Goal: Information Seeking & Learning: Find specific fact

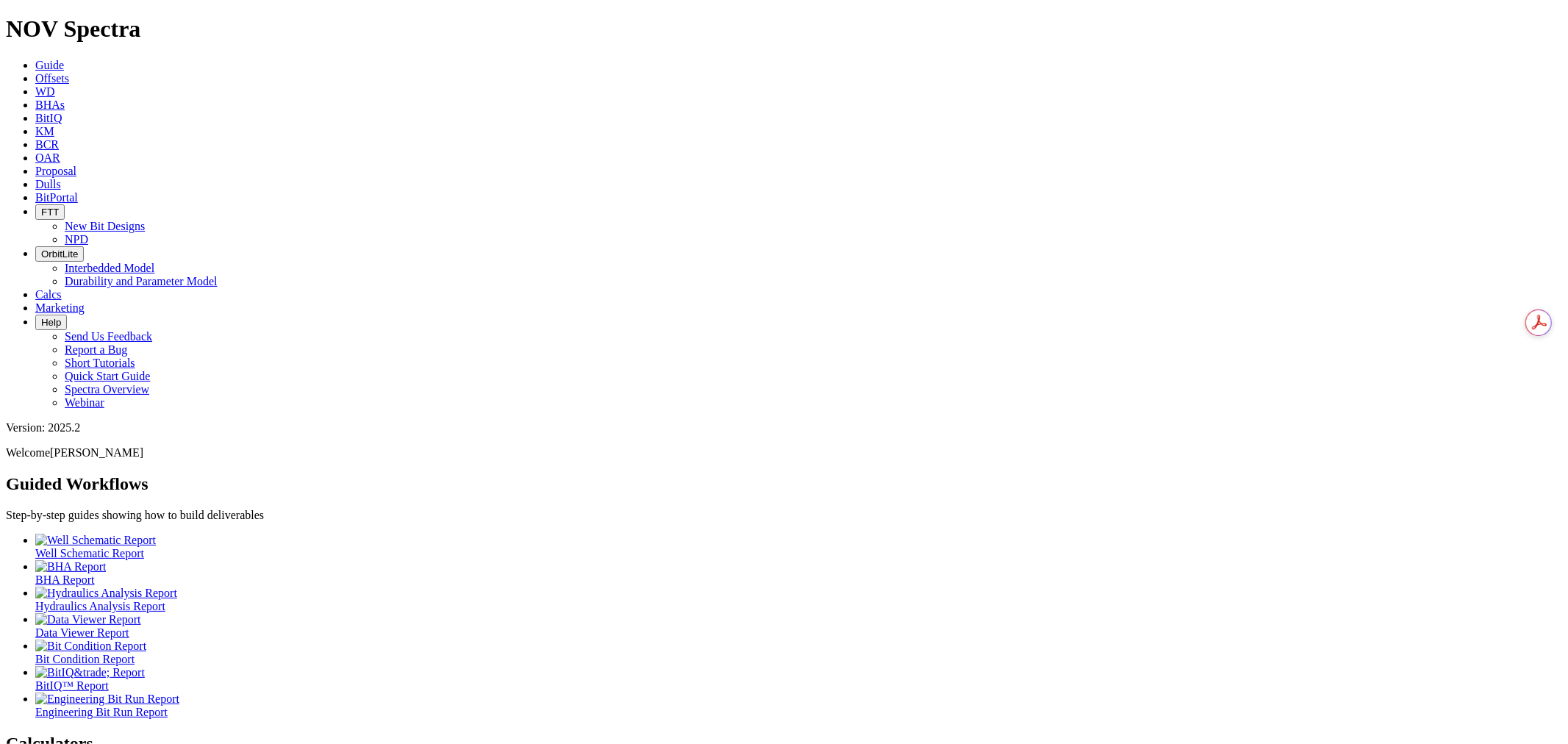
click at [69, 72] on link "Offsets" at bounding box center [52, 77] width 34 height 12
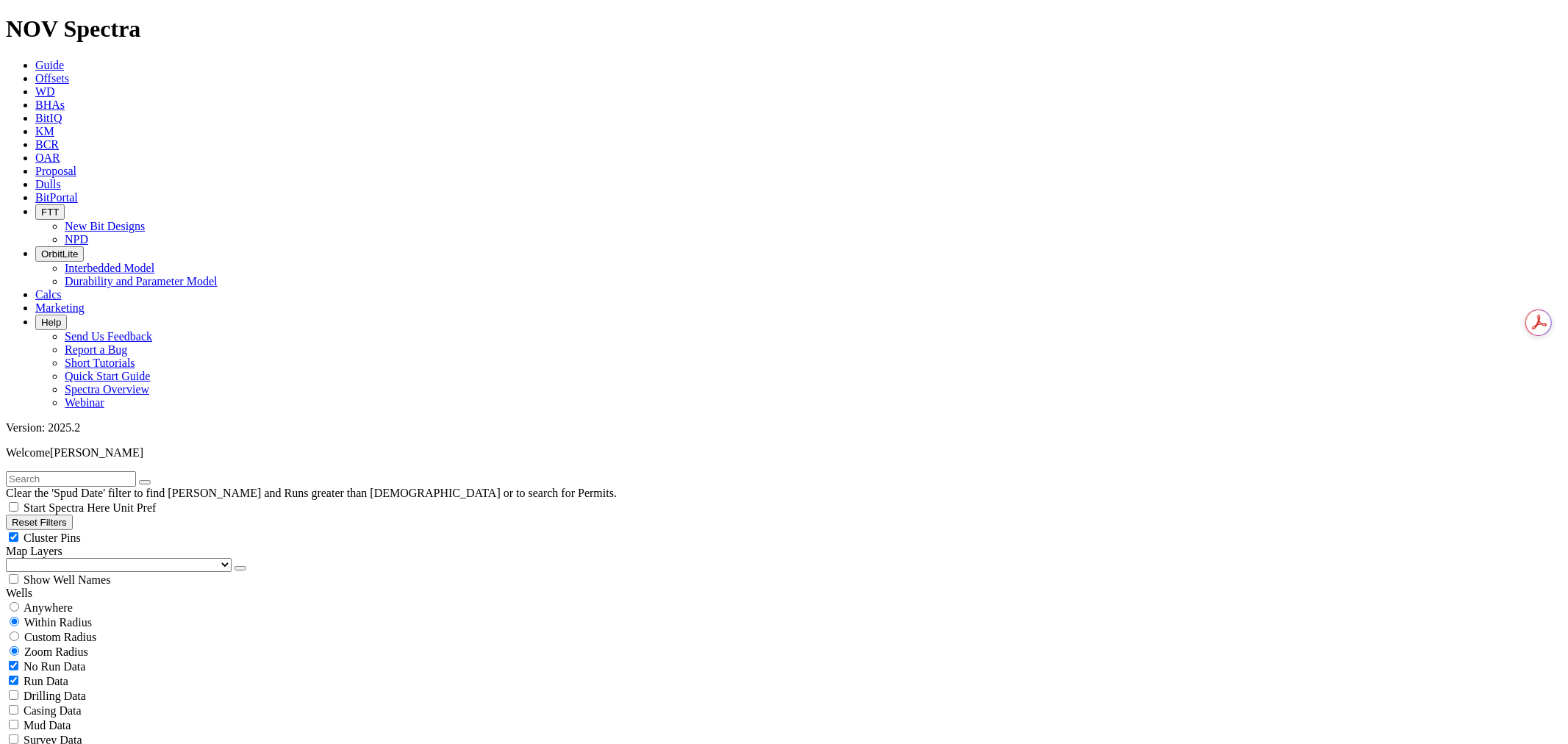
click at [73, 601] on span "Anywhere" at bounding box center [48, 607] width 49 height 12
radio input "true"
radio input "false"
click at [95, 471] on input "text" at bounding box center [71, 479] width 130 height 15
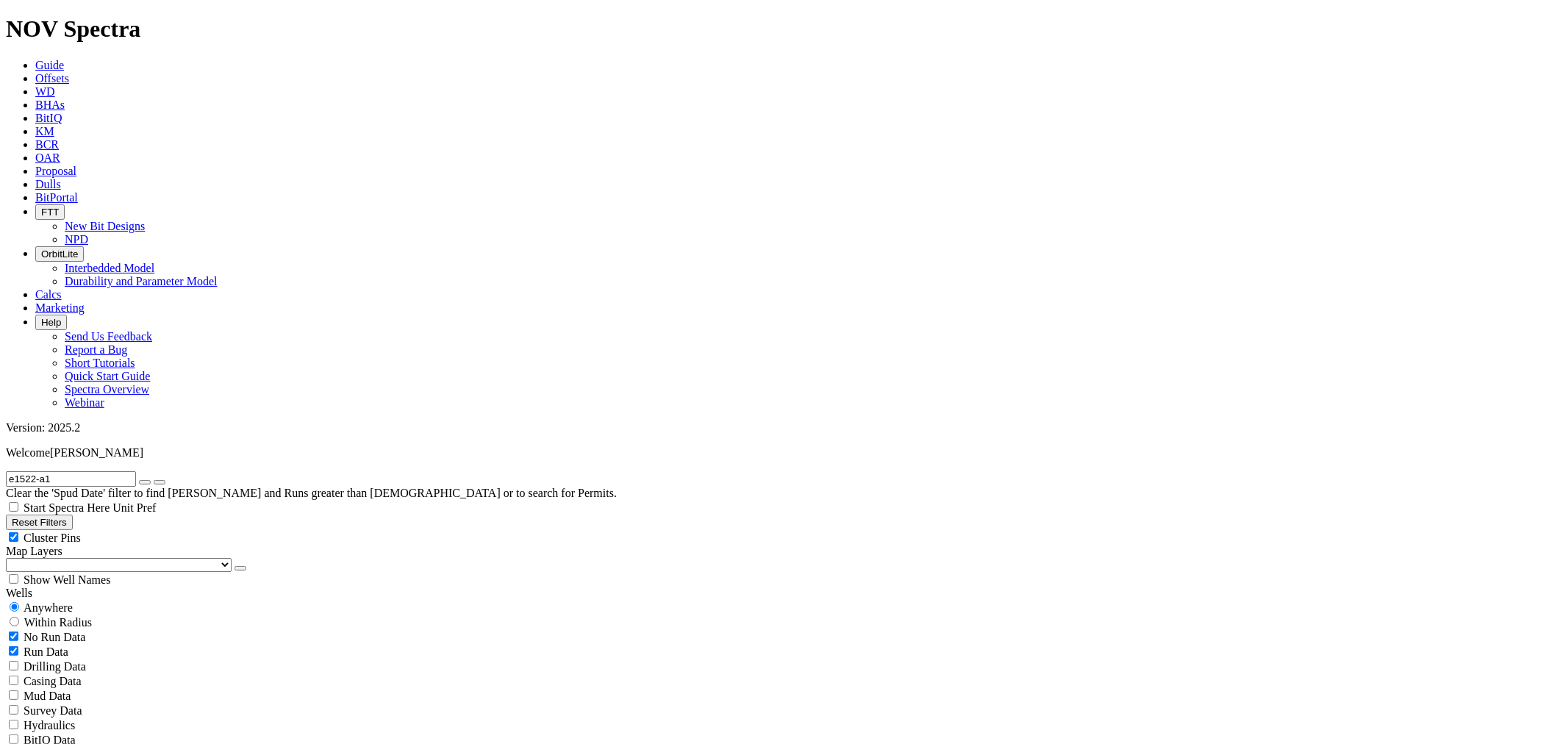
drag, startPoint x: 1371, startPoint y: 363, endPoint x: 1414, endPoint y: 363, distance: 43.0
copy div "A321039"
drag, startPoint x: 1428, startPoint y: 90, endPoint x: 1405, endPoint y: 109, distance: 29.8
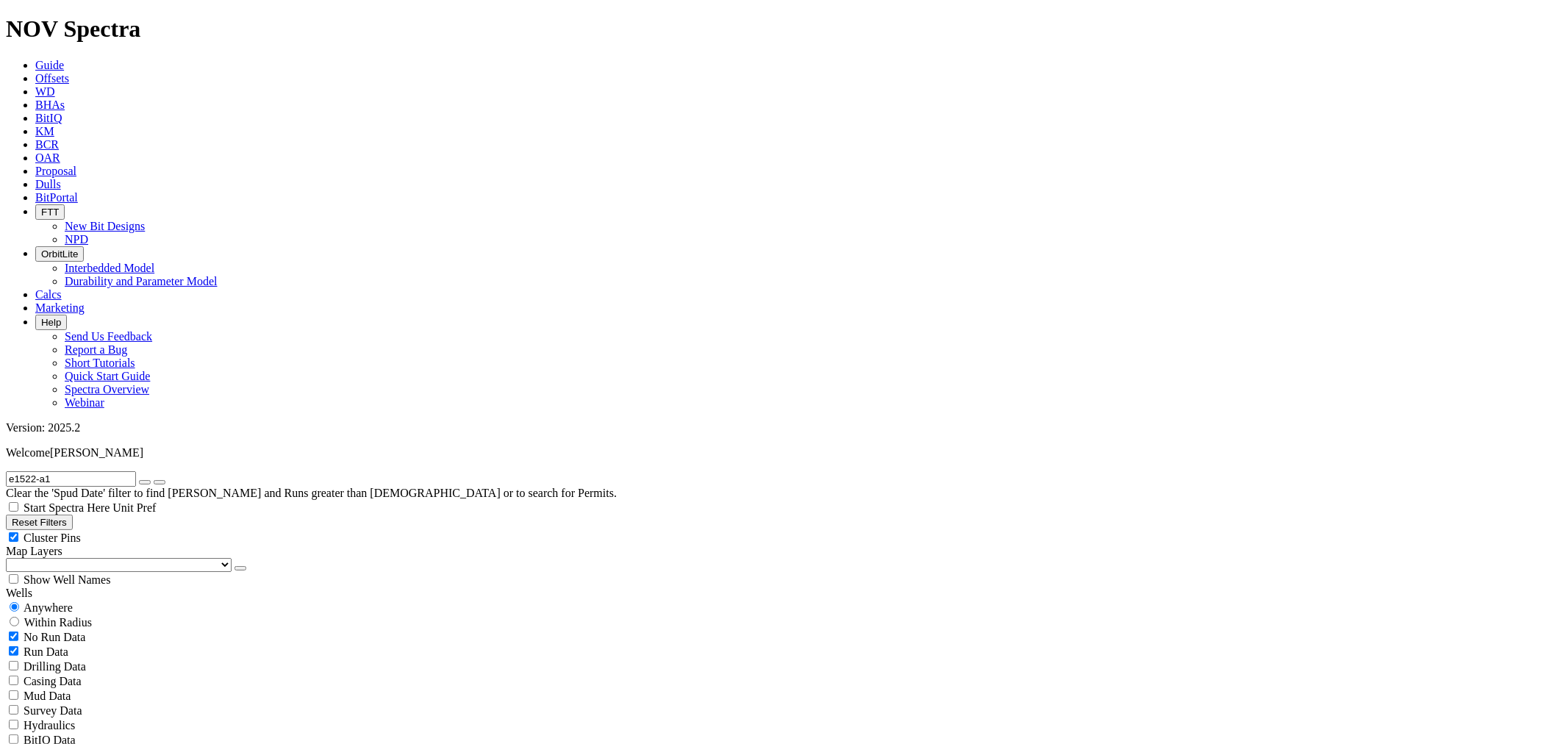
click at [114, 471] on div "e1522-a1 Clear the 'Spud Date' filter to find [PERSON_NAME] and Runs greater th…" at bounding box center [784, 485] width 1556 height 28
drag, startPoint x: 85, startPoint y: 64, endPoint x: -80, endPoint y: 57, distance: 165.1
paste input "A318886"
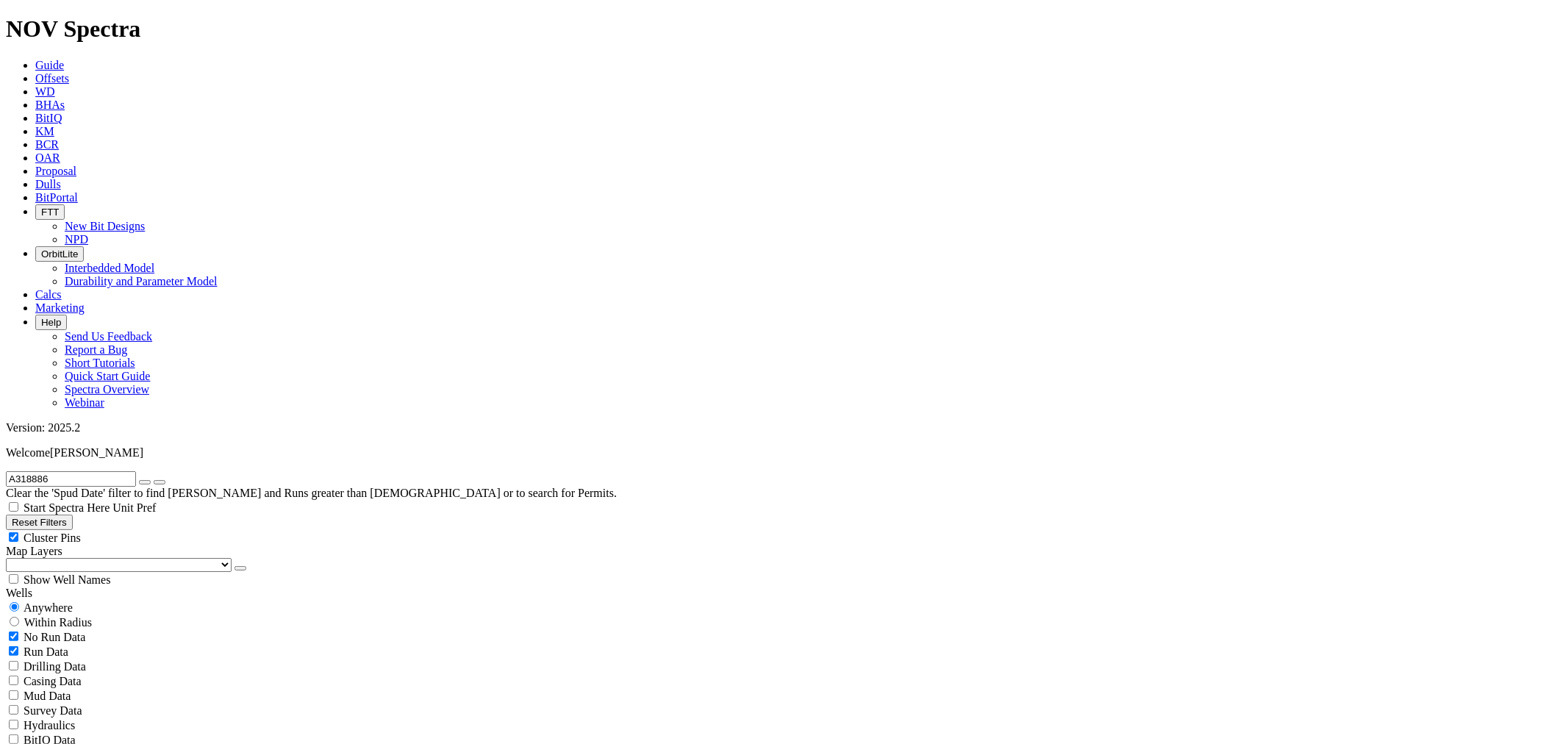
type input "A318886"
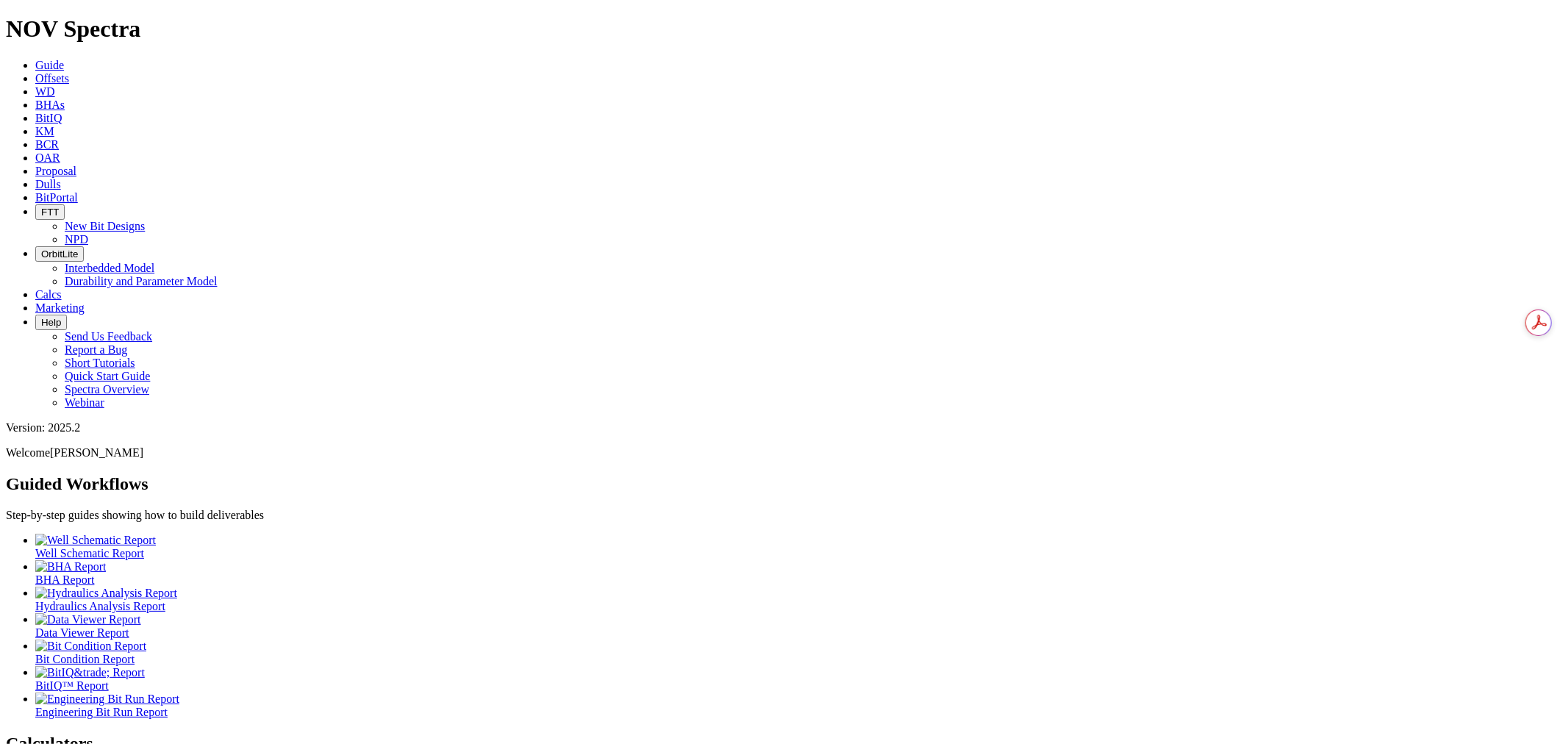
click at [35, 72] on icon at bounding box center [35, 77] width 0 height 12
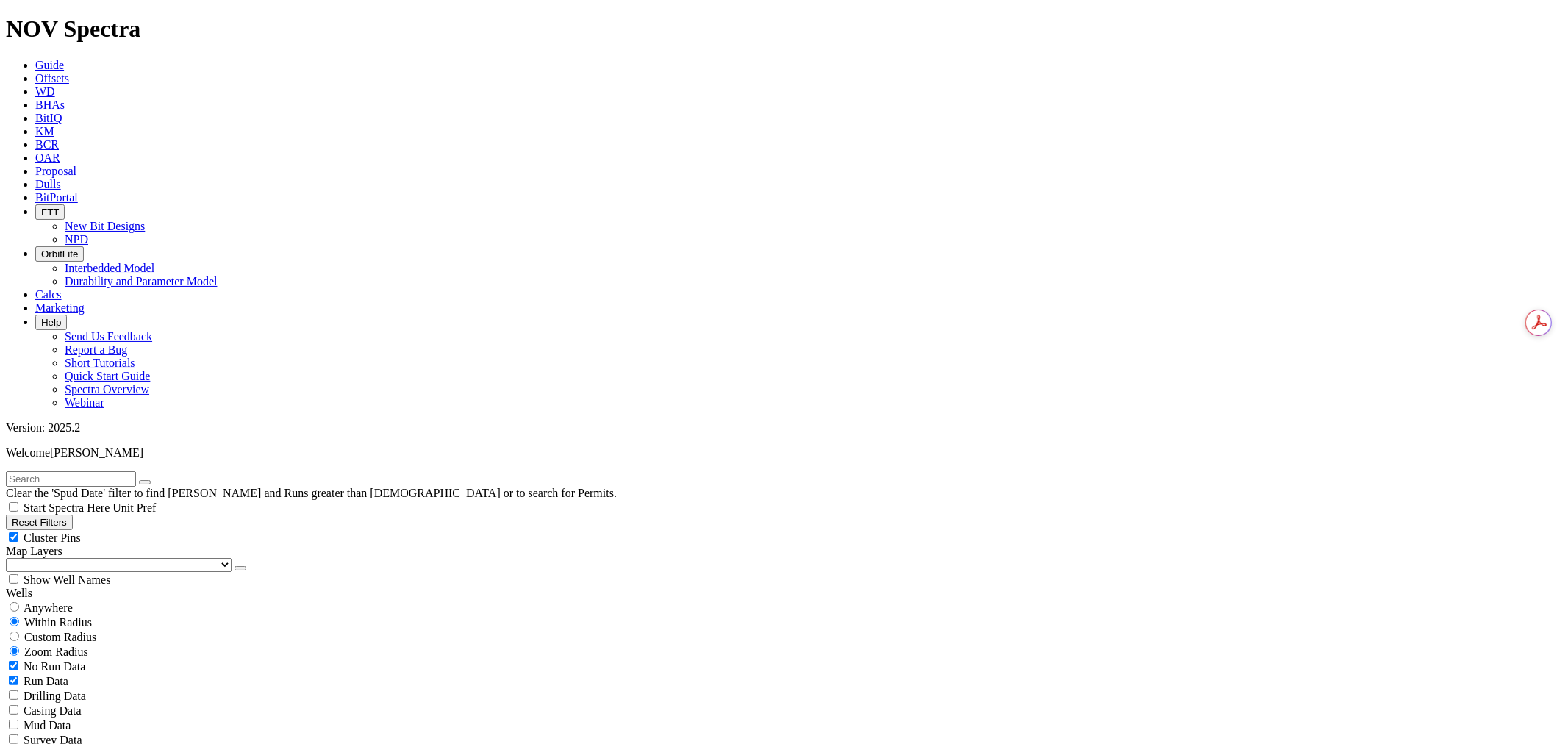
drag, startPoint x: 108, startPoint y: 48, endPoint x: 101, endPoint y: 57, distance: 11.4
click at [103, 471] on div "Clear the 'Spud Date' filter to find [PERSON_NAME] and Runs greater than [DEMOG…" at bounding box center [784, 485] width 1556 height 28
click at [98, 471] on input "text" at bounding box center [71, 479] width 130 height 15
type input "a321039"
click at [35, 601] on span "Anywhere" at bounding box center [48, 607] width 49 height 12
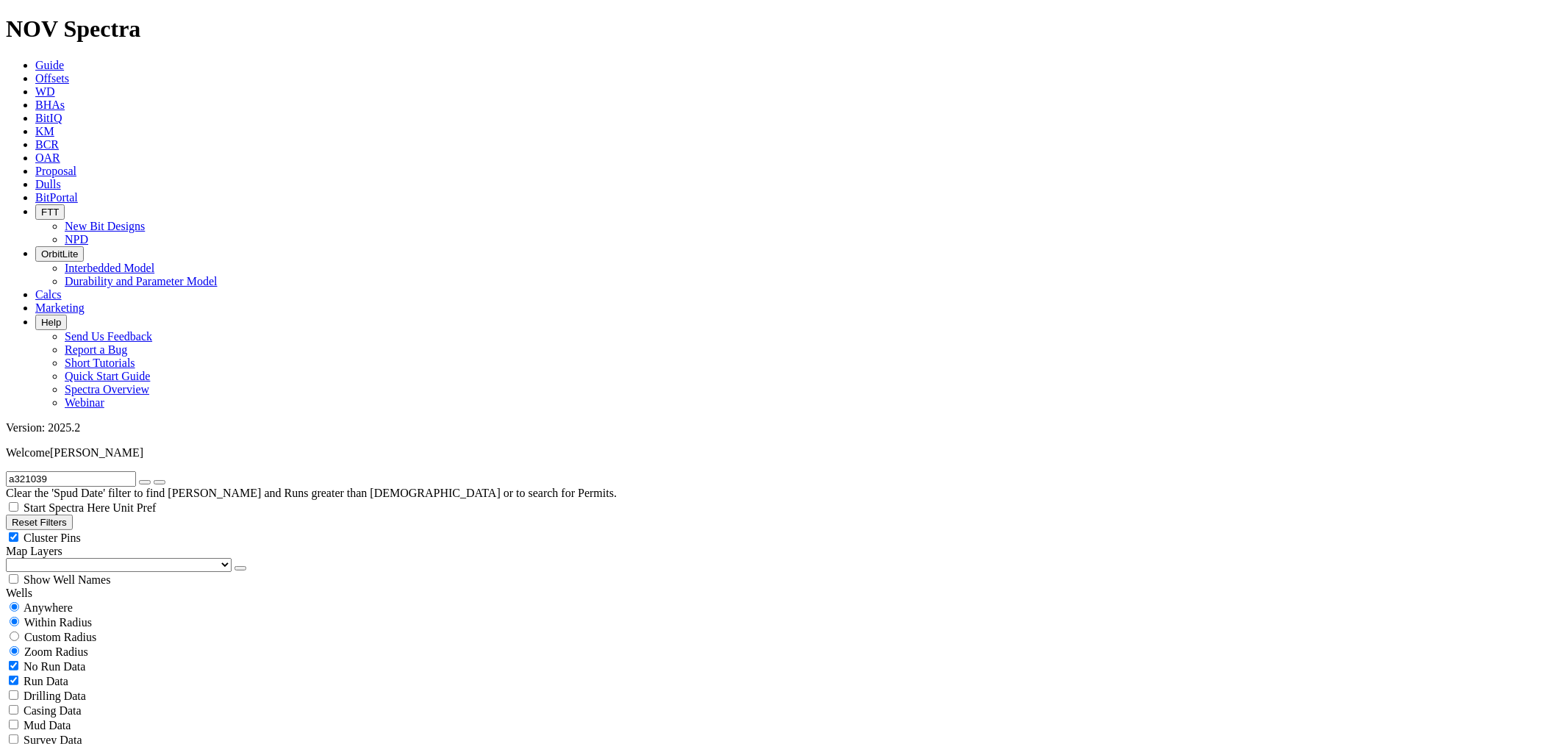
radio input "true"
radio input "false"
drag, startPoint x: 1429, startPoint y: 387, endPoint x: 1363, endPoint y: 695, distance: 315.0
